Goal: Check status: Check status

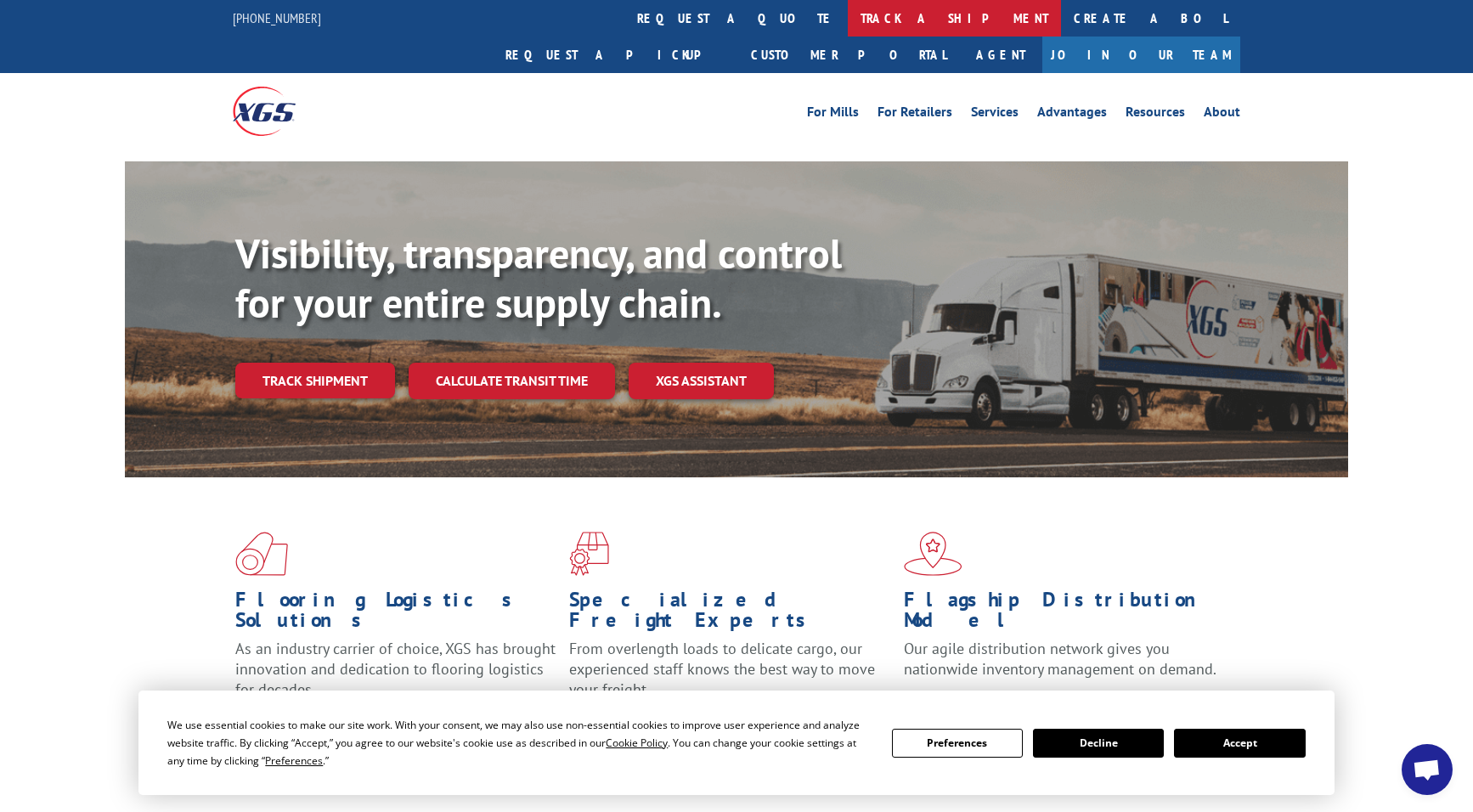
click at [847, 20] on link "track a shipment" at bounding box center [954, 18] width 213 height 37
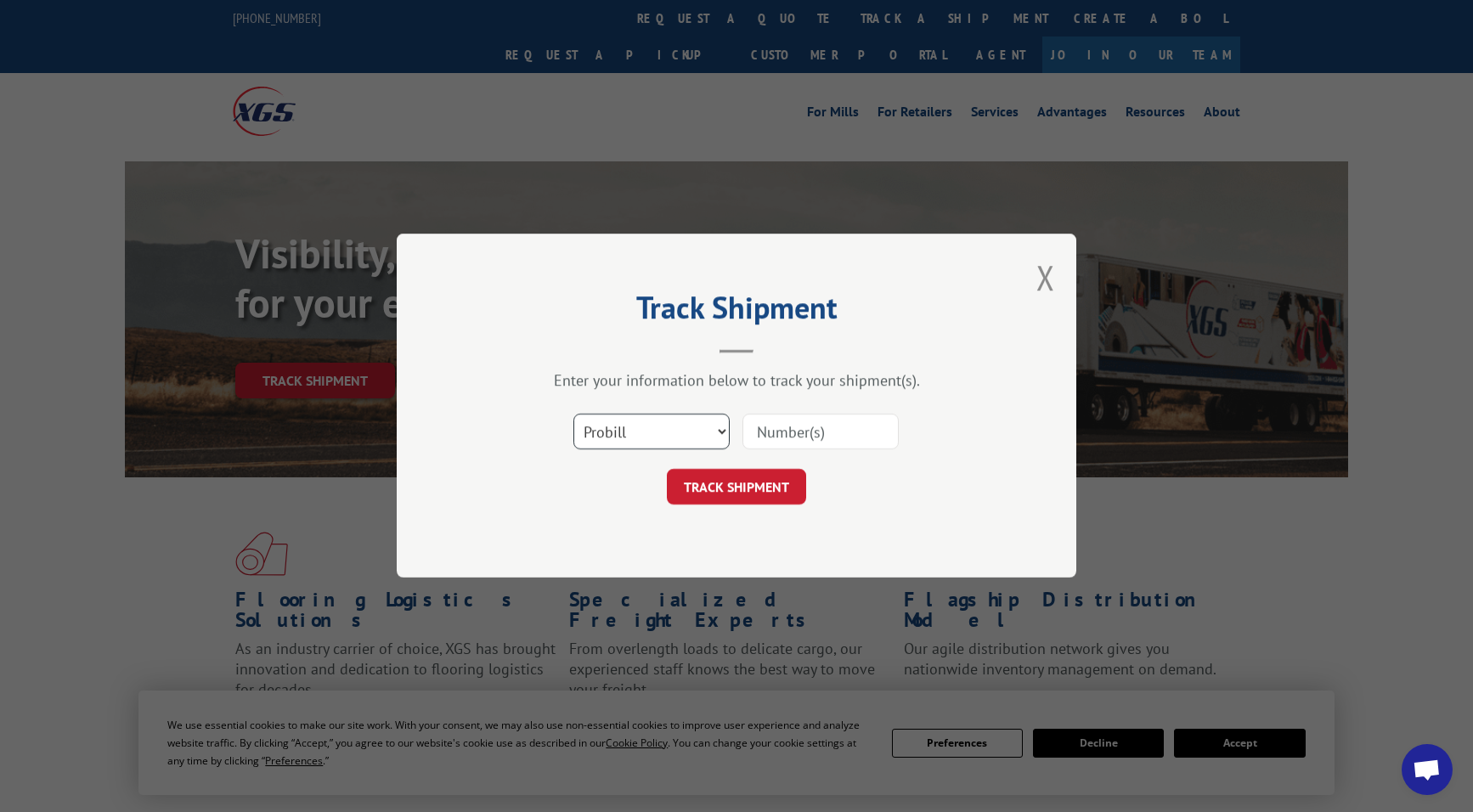
click at [685, 426] on select "Select category... Probill BOL PO" at bounding box center [651, 432] width 156 height 36
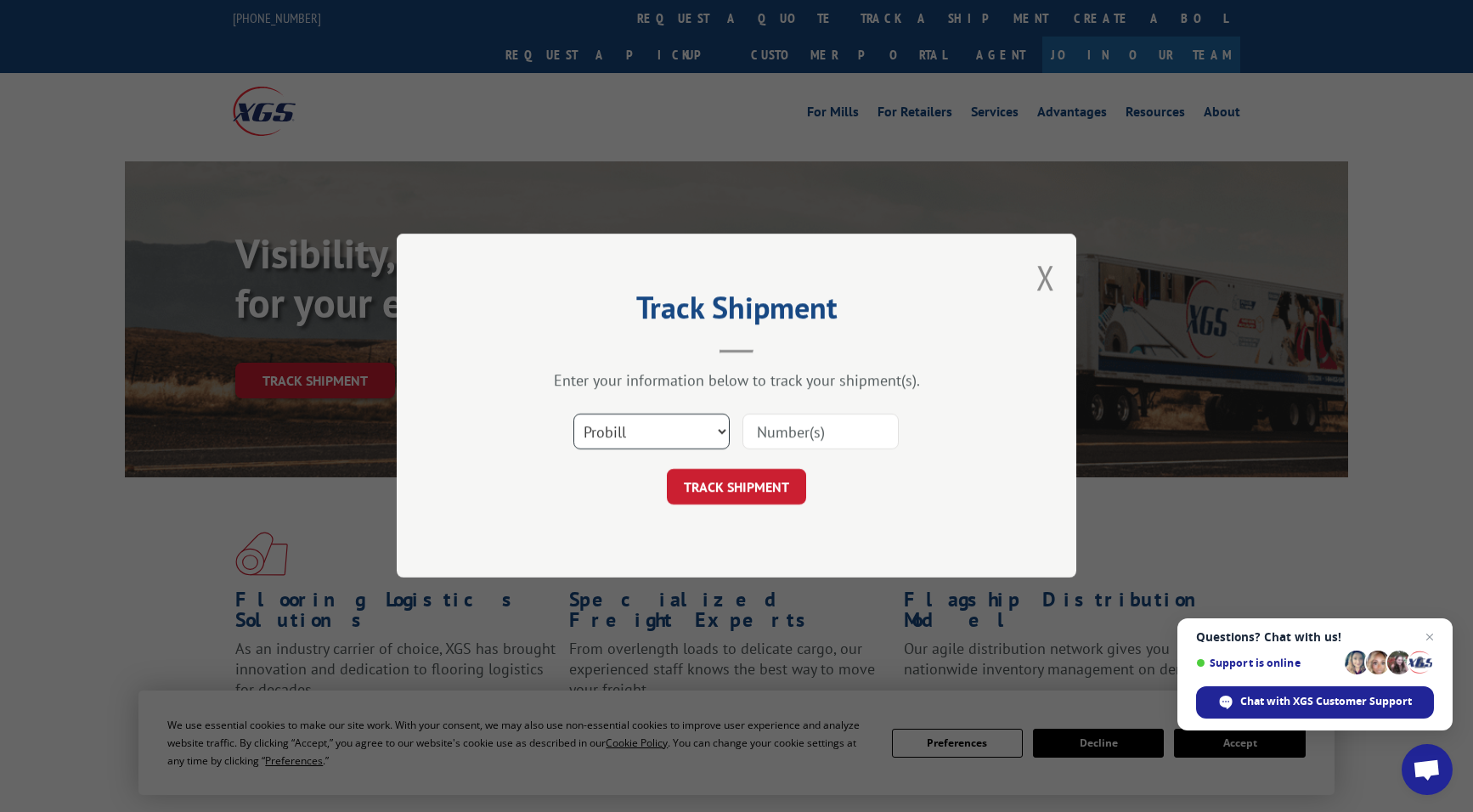
select select "bol"
click at [573, 415] on select "Select category... Probill BOL PO" at bounding box center [651, 432] width 156 height 36
paste input "5562638"
type input "5562638"
click at [755, 496] on button "TRACK SHIPMENT" at bounding box center [736, 487] width 140 height 36
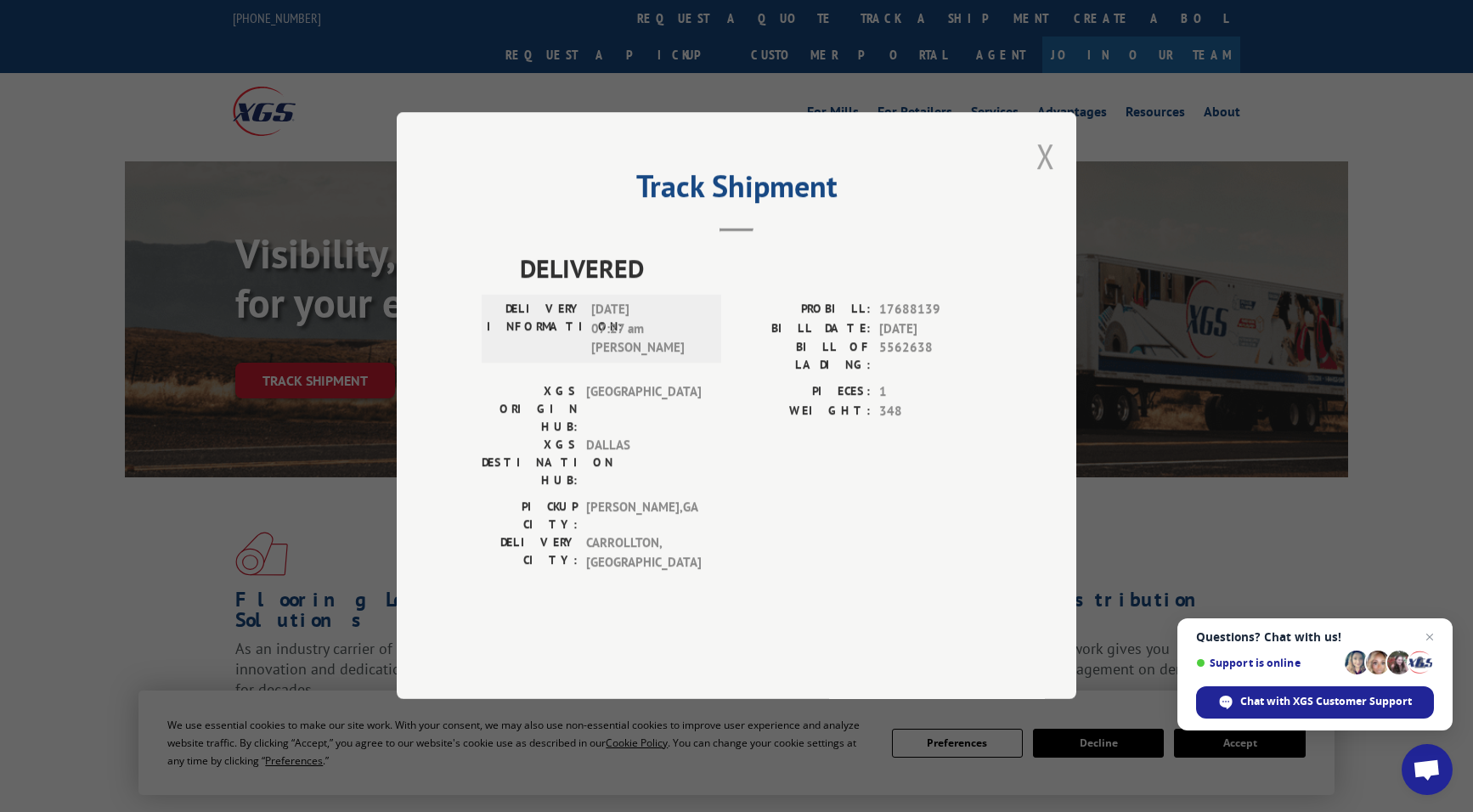
click at [1043, 178] on button "Close modal" at bounding box center [1045, 155] width 18 height 45
